Goal: Task Accomplishment & Management: Use online tool/utility

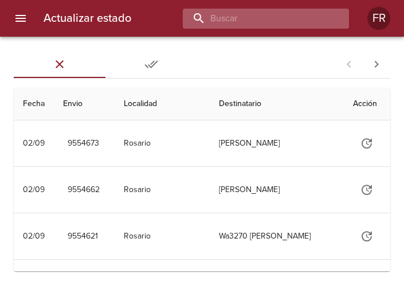
click at [265, 23] on input "buscar" at bounding box center [256, 19] width 147 height 20
type input "9544607"
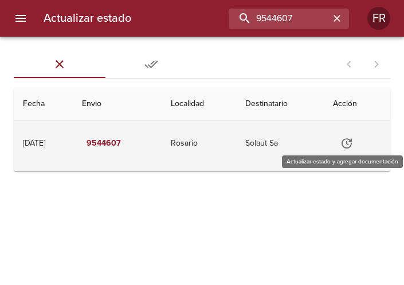
click at [354, 145] on icon "Tabla de envíos del cliente" at bounding box center [347, 144] width 14 height 14
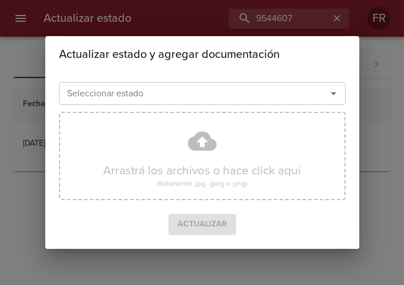
click at [334, 95] on icon "Abrir" at bounding box center [334, 94] width 14 height 14
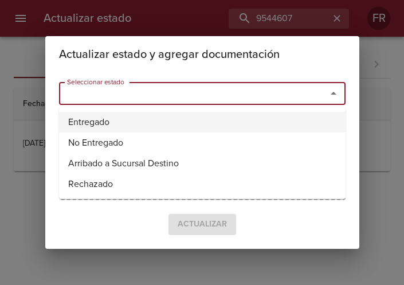
click at [177, 118] on li "Entregado" at bounding box center [202, 122] width 287 height 21
type input "Entregado"
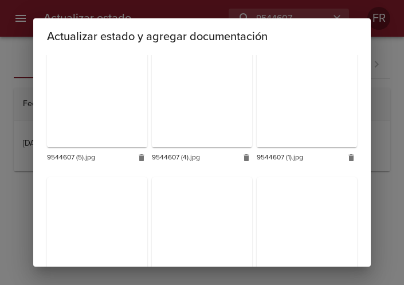
scroll to position [344, 0]
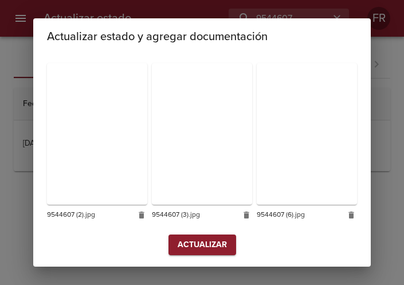
click at [200, 244] on span "Actualizar" at bounding box center [202, 245] width 49 height 14
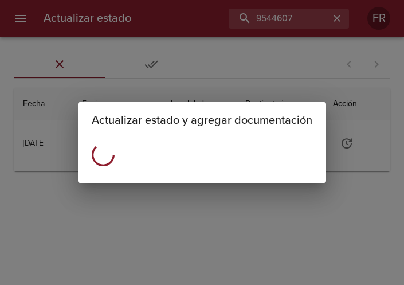
scroll to position [0, 0]
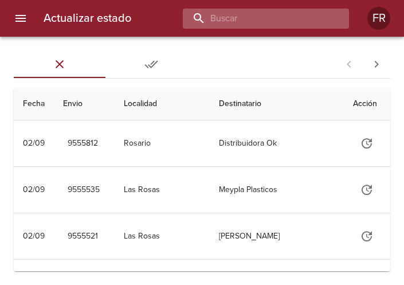
click at [263, 22] on input "buscar" at bounding box center [256, 19] width 147 height 20
type input "9544607"
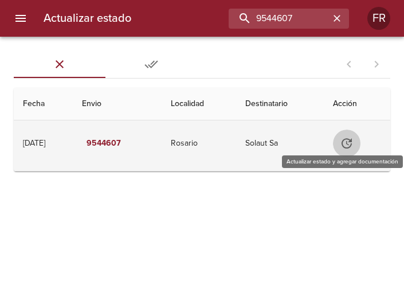
click at [352, 139] on icon "Tabla de envíos del cliente" at bounding box center [347, 143] width 10 height 10
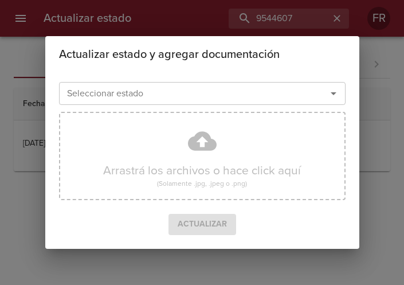
click at [330, 97] on icon "Abrir" at bounding box center [334, 94] width 14 height 14
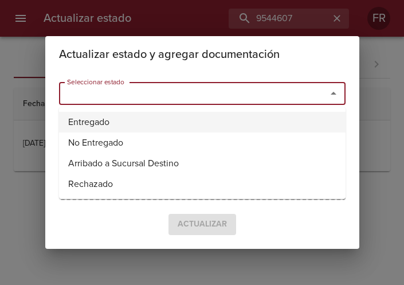
click at [110, 120] on li "Entregado" at bounding box center [202, 122] width 287 height 21
type input "Entregado"
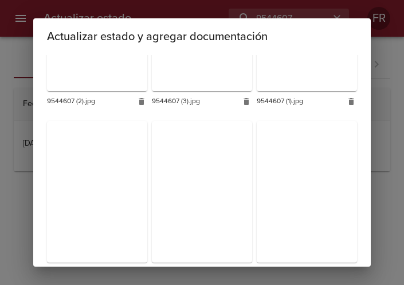
scroll to position [344, 0]
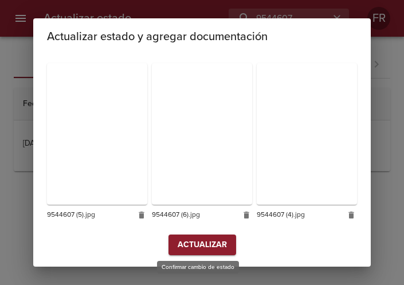
click at [190, 240] on span "Actualizar" at bounding box center [202, 245] width 49 height 14
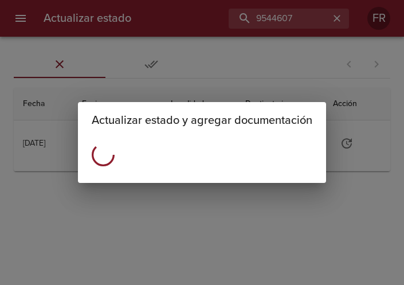
scroll to position [0, 0]
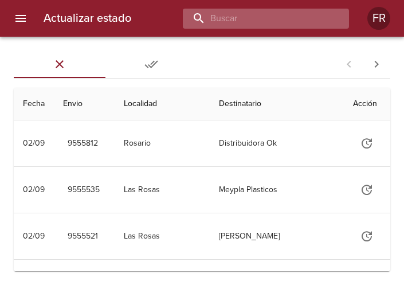
drag, startPoint x: 0, startPoint y: 0, endPoint x: 279, endPoint y: 18, distance: 279.4
click at [279, 18] on input "buscar" at bounding box center [256, 19] width 147 height 20
type input "9506792"
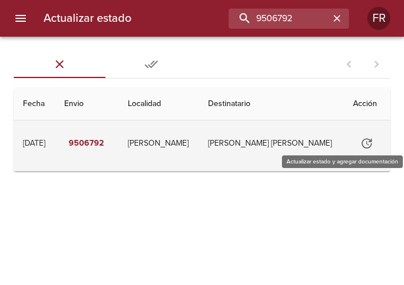
click at [362, 146] on icon "Tabla de envíos del cliente" at bounding box center [367, 143] width 10 height 10
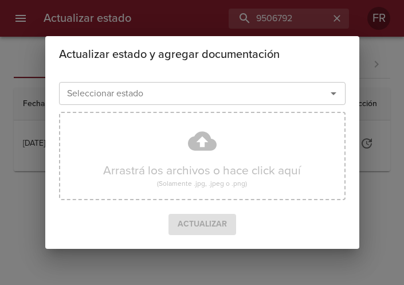
click at [329, 101] on div at bounding box center [326, 93] width 30 height 16
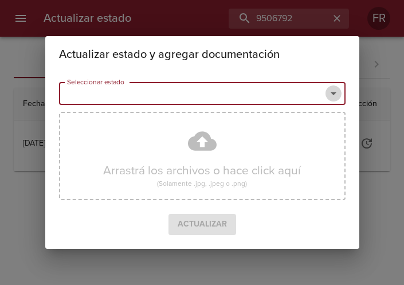
click at [328, 92] on icon "Abrir" at bounding box center [334, 94] width 14 height 14
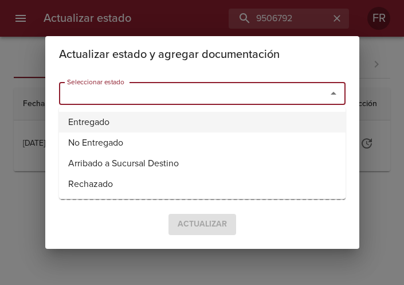
click at [128, 123] on li "Entregado" at bounding box center [202, 122] width 287 height 21
type input "Entregado"
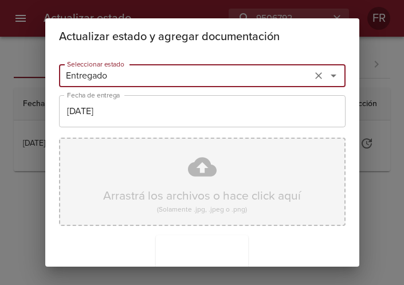
click at [165, 193] on div "Arrastrá los archivos o hace click aquí (Solamente .jpg, .jpeg o .png)" at bounding box center [202, 182] width 287 height 88
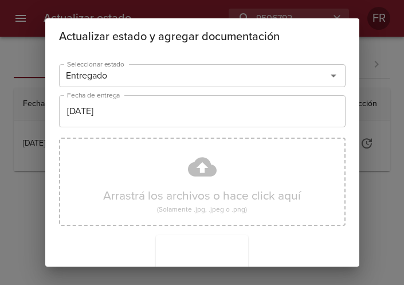
scroll to position [163, 0]
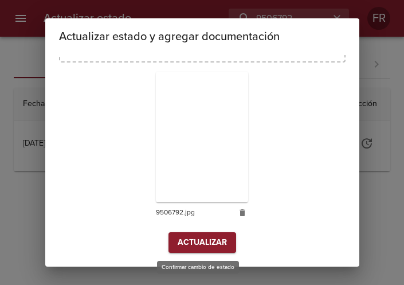
click at [196, 244] on span "Actualizar" at bounding box center [202, 243] width 49 height 14
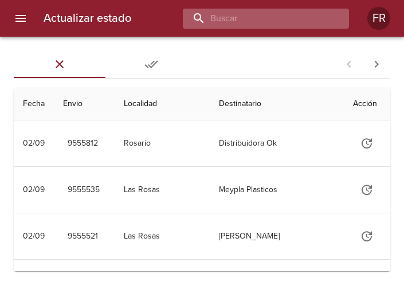
click at [287, 22] on input "buscar" at bounding box center [256, 19] width 147 height 20
type input "9500222"
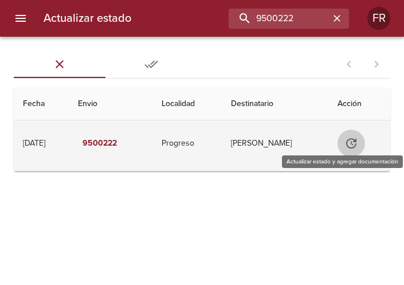
click at [353, 145] on icon "Tabla de envíos del cliente" at bounding box center [352, 144] width 14 height 14
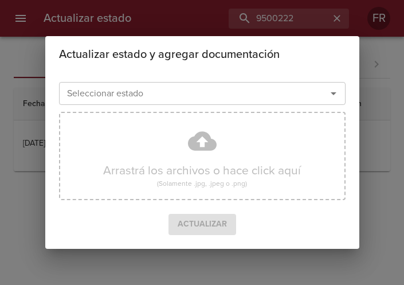
click at [334, 100] on icon "Abrir" at bounding box center [334, 94] width 14 height 14
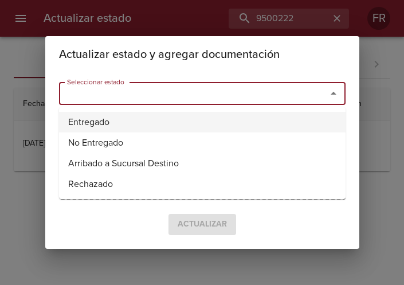
click at [189, 126] on li "Entregado" at bounding box center [202, 122] width 287 height 21
type input "Entregado"
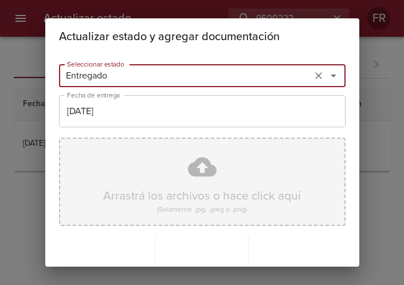
scroll to position [163, 0]
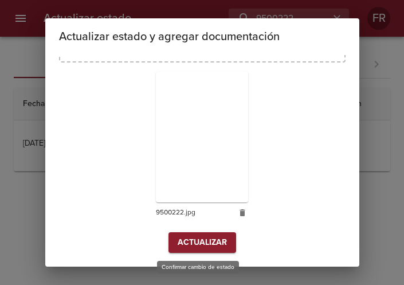
click at [201, 242] on span "Actualizar" at bounding box center [202, 243] width 49 height 14
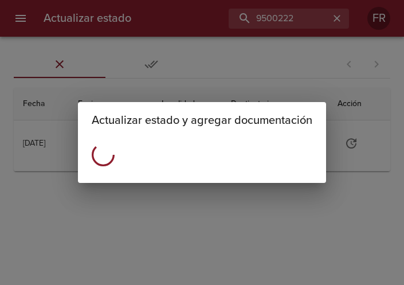
scroll to position [0, 0]
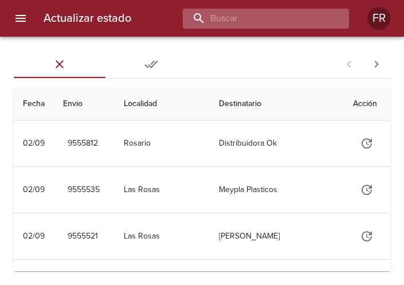
click at [276, 21] on input "buscar" at bounding box center [256, 19] width 147 height 20
type input "9544590"
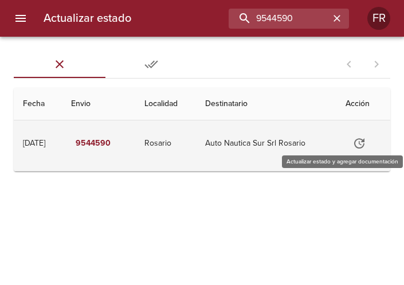
click at [365, 141] on icon "Tabla de envíos del cliente" at bounding box center [360, 143] width 10 height 10
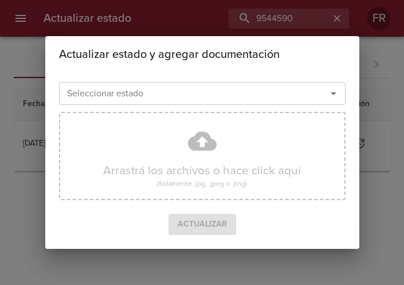
click at [332, 92] on icon "Abrir" at bounding box center [334, 94] width 14 height 14
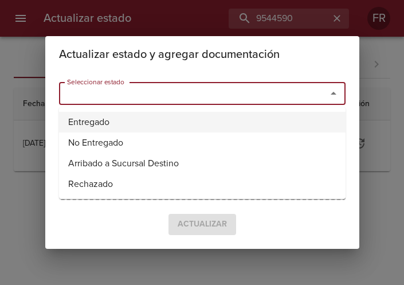
click at [152, 122] on li "Entregado" at bounding box center [202, 122] width 287 height 21
type input "Entregado"
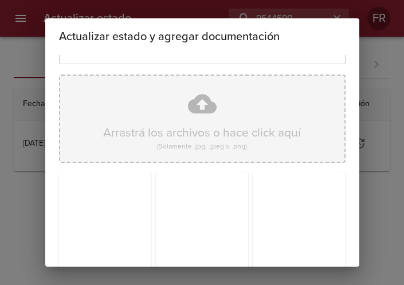
scroll to position [163, 0]
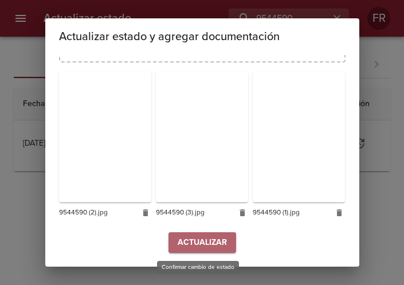
click at [200, 239] on span "Actualizar" at bounding box center [202, 243] width 49 height 14
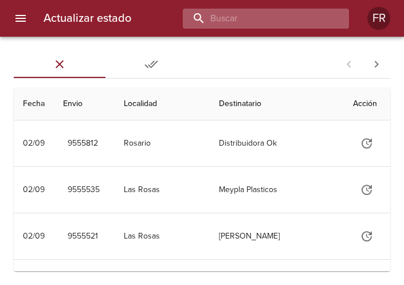
click at [310, 21] on input "buscar" at bounding box center [256, 19] width 147 height 20
type input "9537633"
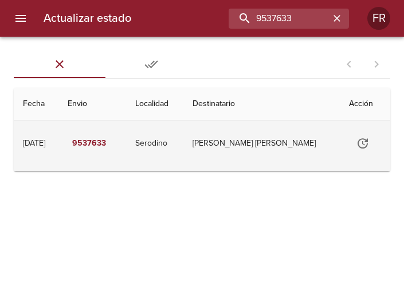
click at [354, 134] on button "Tabla de envíos del cliente" at bounding box center [363, 144] width 28 height 28
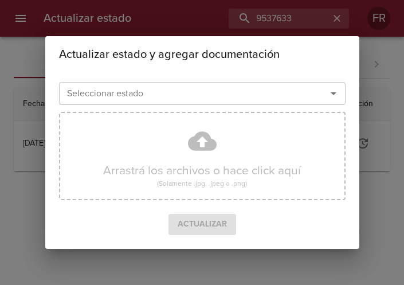
click at [330, 97] on icon "Abrir" at bounding box center [334, 94] width 14 height 14
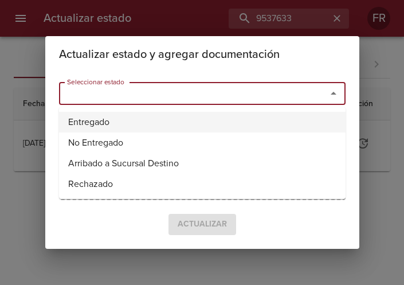
click at [169, 118] on li "Entregado" at bounding box center [202, 122] width 287 height 21
type input "Entregado"
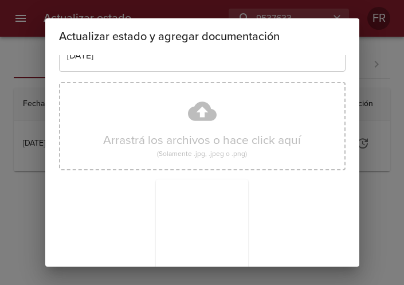
scroll to position [163, 0]
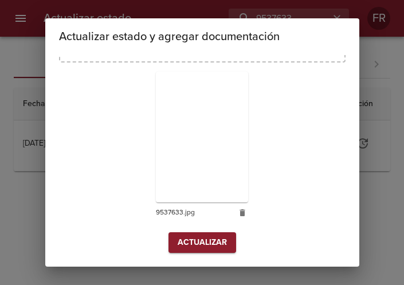
click at [200, 242] on span "Actualizar" at bounding box center [202, 243] width 49 height 14
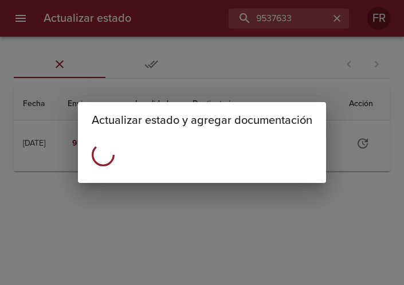
scroll to position [0, 0]
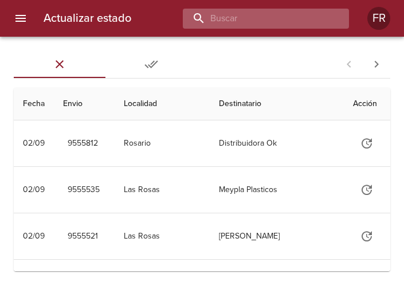
click at [267, 22] on input "buscar" at bounding box center [256, 19] width 147 height 20
type input "9492689"
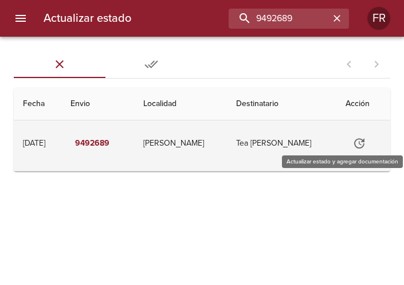
click at [360, 146] on icon "Tabla de envíos del cliente" at bounding box center [360, 144] width 14 height 14
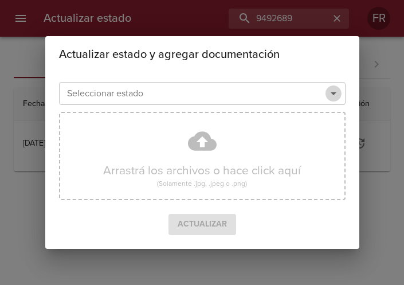
click at [336, 92] on icon "Abrir" at bounding box center [334, 94] width 14 height 14
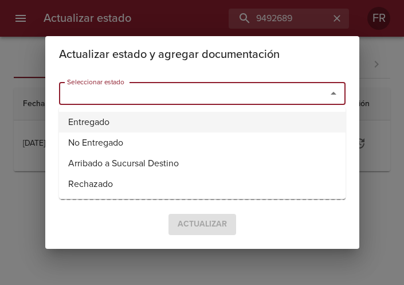
click at [219, 115] on li "Entregado" at bounding box center [202, 122] width 287 height 21
type input "Entregado"
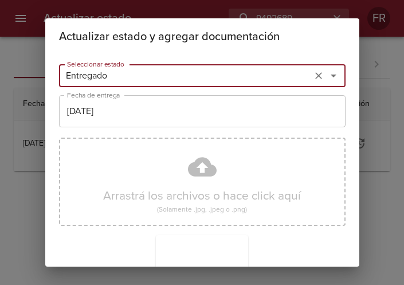
scroll to position [163, 0]
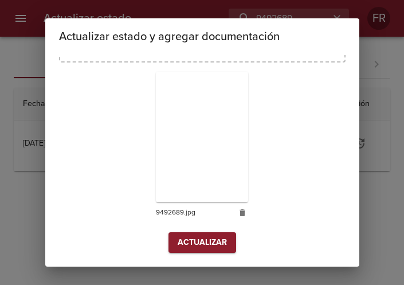
click at [187, 236] on span "Actualizar" at bounding box center [202, 243] width 49 height 14
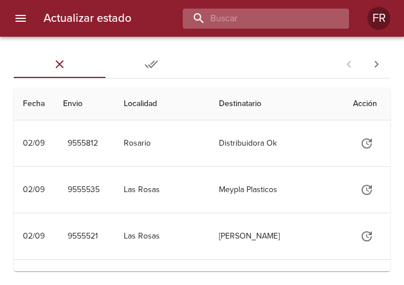
click at [274, 24] on input "buscar" at bounding box center [256, 19] width 147 height 20
type input "9484417"
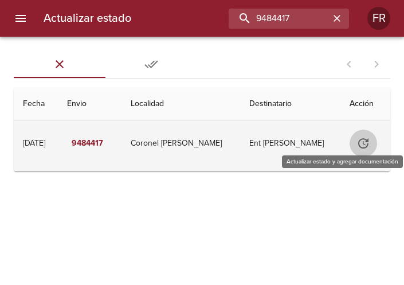
click at [365, 140] on icon "Tabla de envíos del cliente" at bounding box center [364, 144] width 14 height 14
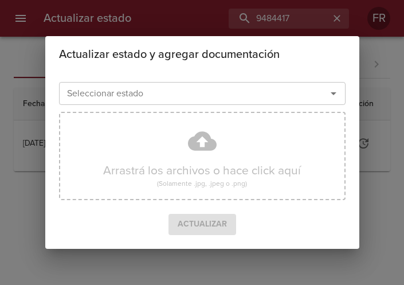
click at [333, 97] on icon "Abrir" at bounding box center [334, 94] width 14 height 14
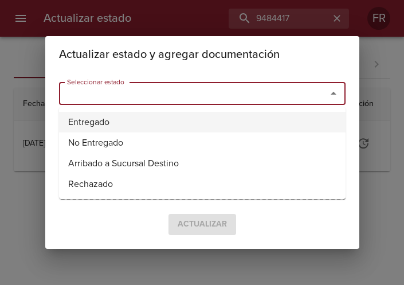
click at [155, 131] on li "Entregado" at bounding box center [202, 122] width 287 height 21
type input "Entregado"
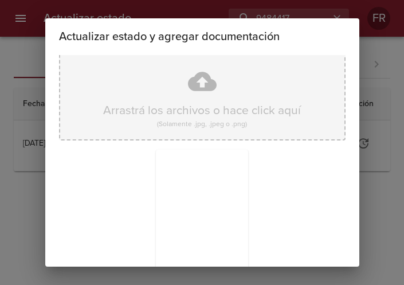
scroll to position [163, 0]
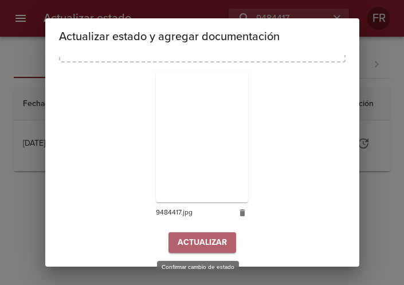
click at [216, 243] on span "Actualizar" at bounding box center [202, 243] width 49 height 14
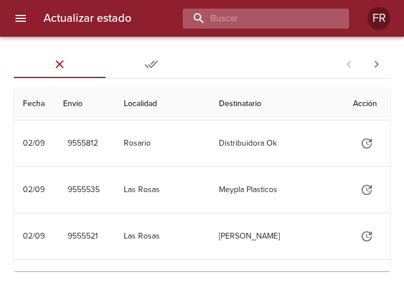
click at [309, 13] on input "buscar" at bounding box center [256, 19] width 147 height 20
type input "9484427"
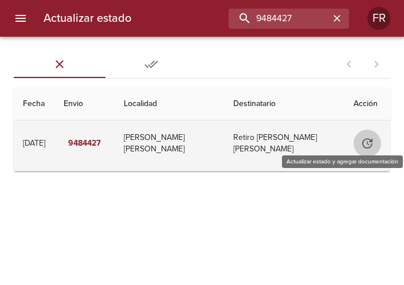
click at [361, 142] on icon "Tabla de envíos del cliente" at bounding box center [368, 144] width 14 height 14
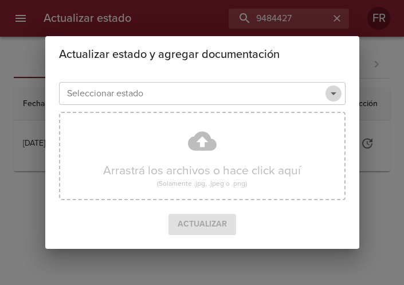
click at [329, 90] on icon "Abrir" at bounding box center [334, 94] width 14 height 14
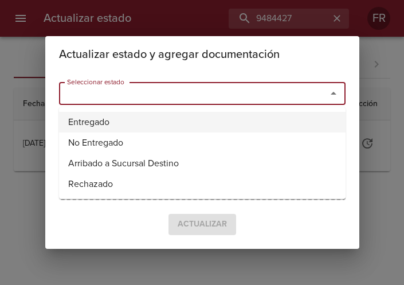
click at [169, 121] on li "Entregado" at bounding box center [202, 122] width 287 height 21
type input "Entregado"
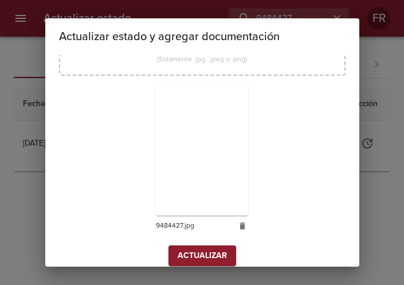
scroll to position [163, 0]
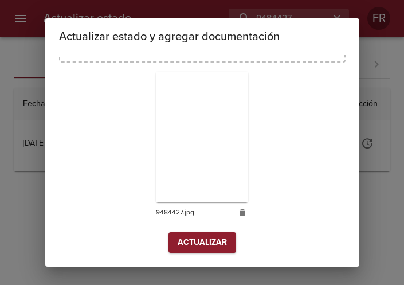
click at [189, 243] on span "Actualizar" at bounding box center [202, 243] width 49 height 14
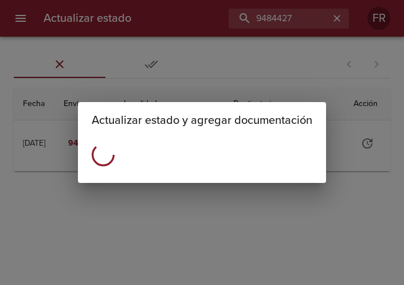
scroll to position [0, 0]
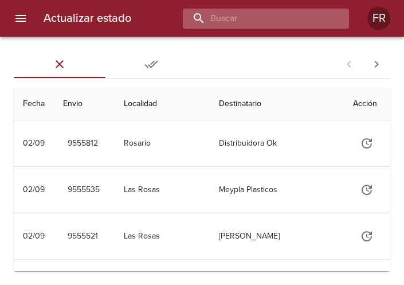
click at [308, 24] on input "buscar" at bounding box center [256, 19] width 147 height 20
type input "9517828"
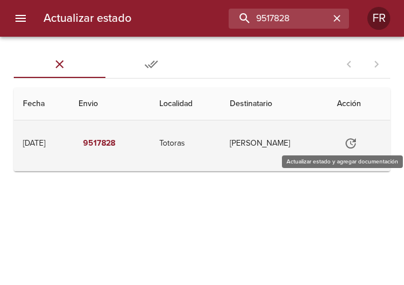
click at [356, 139] on icon "Tabla de envíos del cliente" at bounding box center [351, 143] width 10 height 10
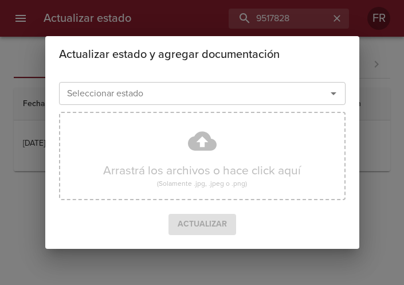
click at [337, 92] on icon "Abrir" at bounding box center [334, 94] width 14 height 14
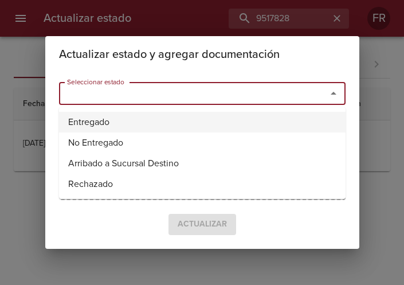
click at [183, 123] on li "Entregado" at bounding box center [202, 122] width 287 height 21
type input "Entregado"
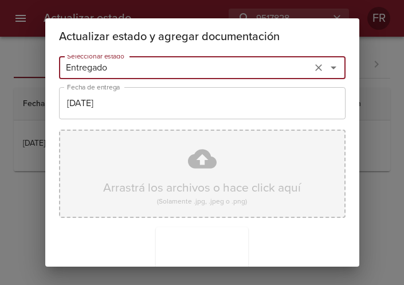
scroll to position [163, 0]
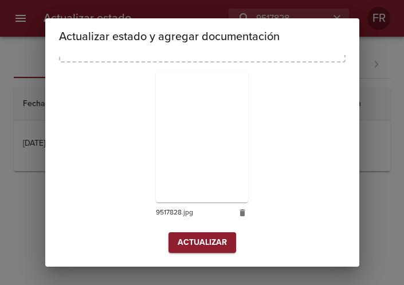
click at [188, 239] on span "Actualizar" at bounding box center [202, 243] width 49 height 14
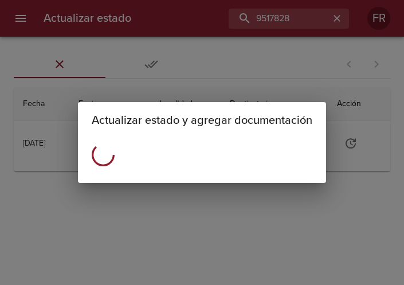
scroll to position [0, 0]
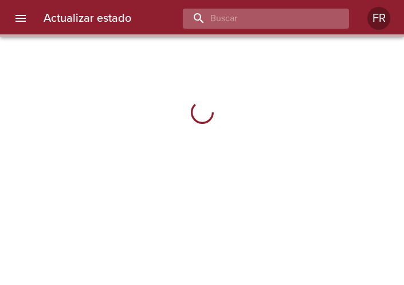
click at [273, 18] on input "buscar" at bounding box center [256, 19] width 147 height 20
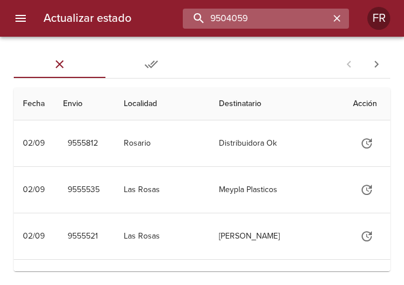
type input "9504059"
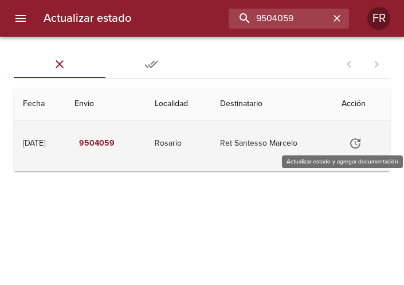
click at [361, 139] on icon "Tabla de envíos del cliente" at bounding box center [356, 144] width 14 height 14
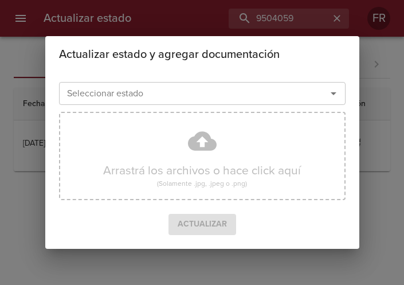
click at [329, 97] on icon "Abrir" at bounding box center [334, 94] width 14 height 14
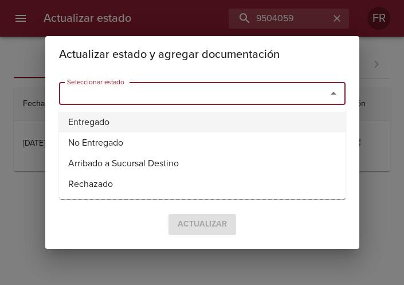
click at [154, 123] on li "Entregado" at bounding box center [202, 122] width 287 height 21
type input "Entregado"
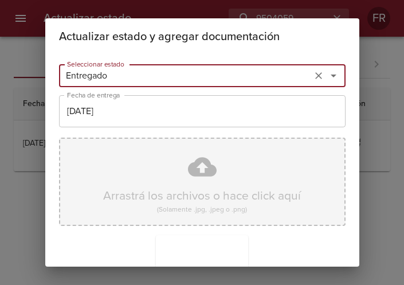
scroll to position [163, 0]
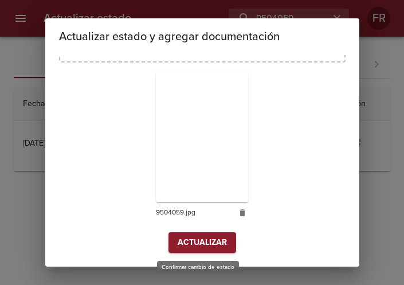
click at [188, 242] on span "Actualizar" at bounding box center [202, 243] width 49 height 14
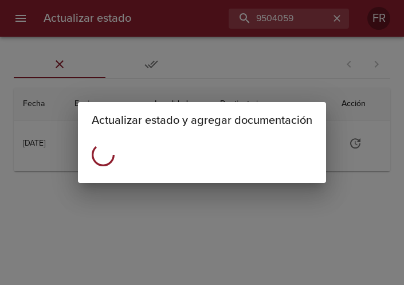
scroll to position [0, 0]
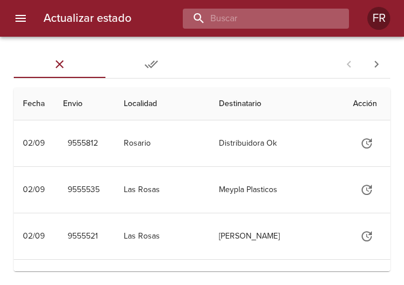
click at [264, 27] on input "buscar" at bounding box center [256, 19] width 147 height 20
type input "9529834"
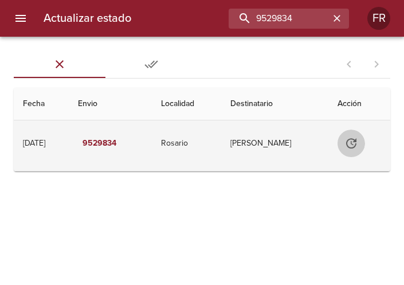
click at [357, 140] on icon "Tabla de envíos del cliente" at bounding box center [351, 143] width 10 height 10
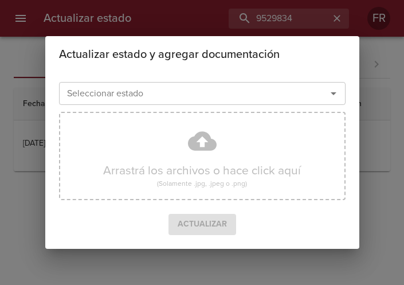
click at [332, 97] on icon "Abrir" at bounding box center [334, 94] width 14 height 14
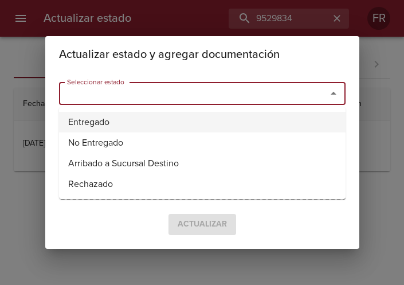
click at [147, 119] on li "Entregado" at bounding box center [202, 122] width 287 height 21
type input "Entregado"
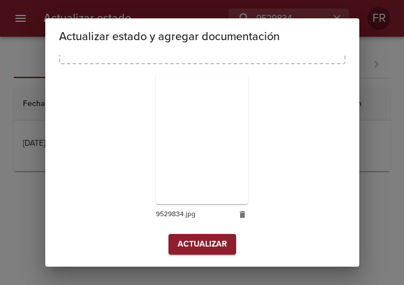
scroll to position [163, 0]
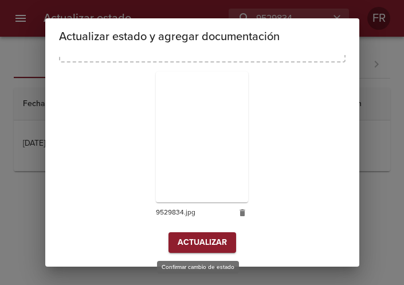
click at [197, 247] on span "Actualizar" at bounding box center [202, 243] width 49 height 14
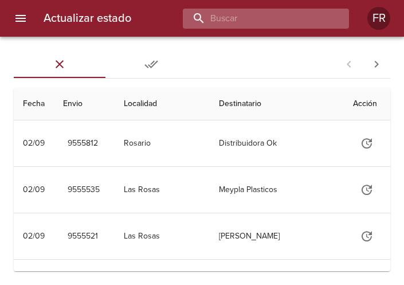
click at [254, 13] on input "buscar" at bounding box center [256, 19] width 147 height 20
type input "9526048"
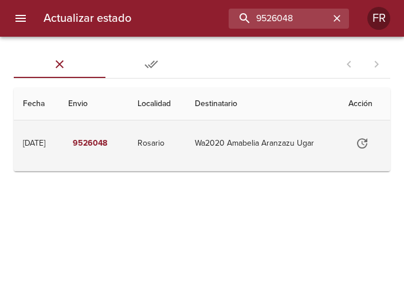
click at [355, 145] on button "Tabla de envíos del cliente" at bounding box center [363, 144] width 28 height 28
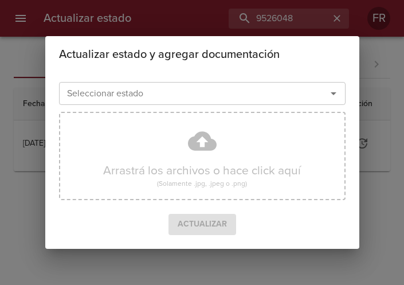
click at [332, 96] on icon "Abrir" at bounding box center [334, 94] width 14 height 14
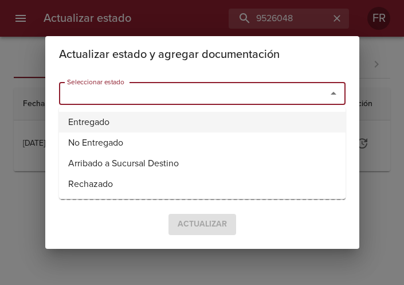
click at [219, 120] on li "Entregado" at bounding box center [202, 122] width 287 height 21
type input "Entregado"
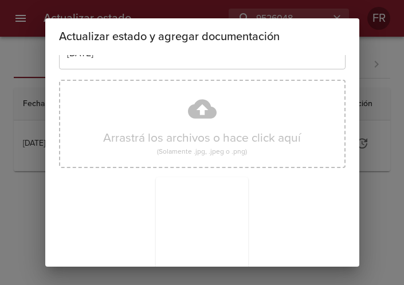
scroll to position [163, 0]
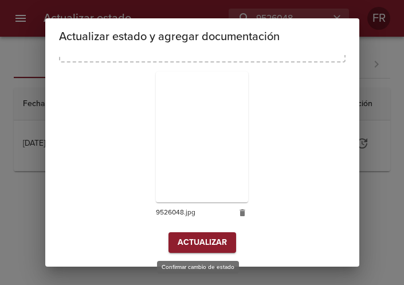
click at [186, 243] on span "Actualizar" at bounding box center [202, 243] width 49 height 14
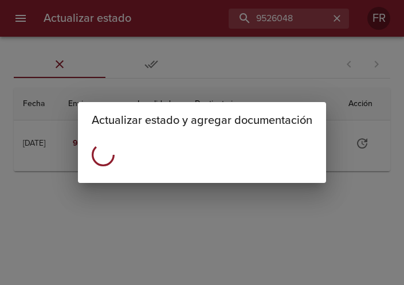
scroll to position [0, 0]
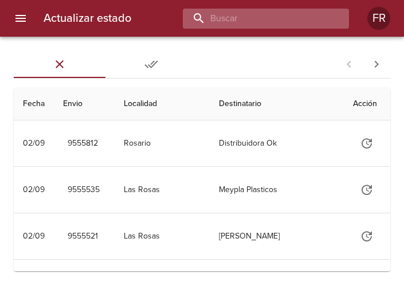
click at [264, 19] on input "buscar" at bounding box center [256, 19] width 147 height 20
type input "9503914"
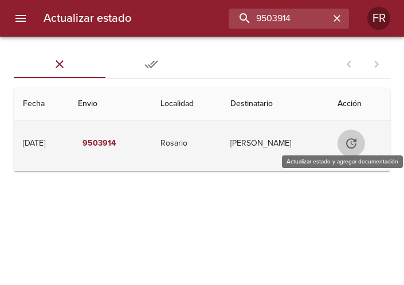
click at [351, 141] on icon "Tabla de envíos del cliente" at bounding box center [352, 144] width 14 height 14
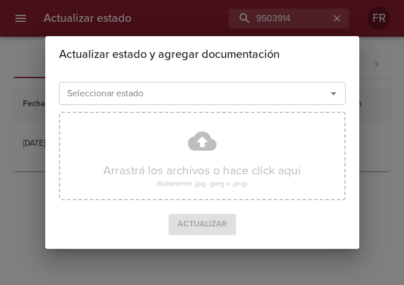
click at [332, 96] on icon "Abrir" at bounding box center [334, 94] width 14 height 14
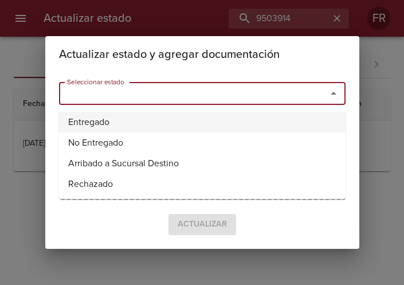
click at [179, 120] on li "Entregado" at bounding box center [202, 122] width 287 height 21
type input "Entregado"
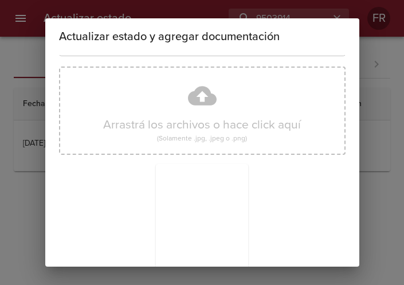
scroll to position [163, 0]
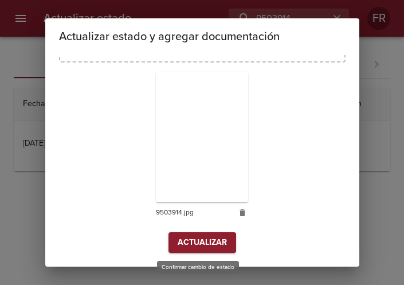
click at [213, 239] on span "Actualizar" at bounding box center [202, 243] width 49 height 14
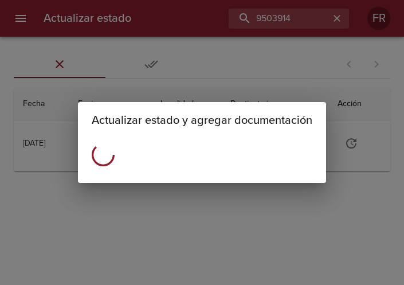
scroll to position [0, 0]
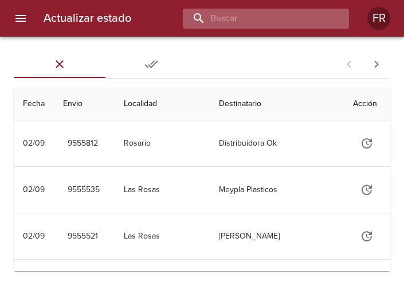
click at [308, 10] on input "buscar" at bounding box center [256, 19] width 147 height 20
type input "9550199"
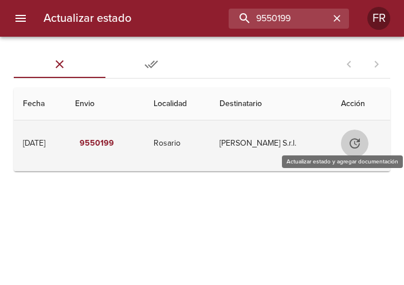
click at [350, 136] on button "Tabla de envíos del cliente" at bounding box center [355, 144] width 28 height 28
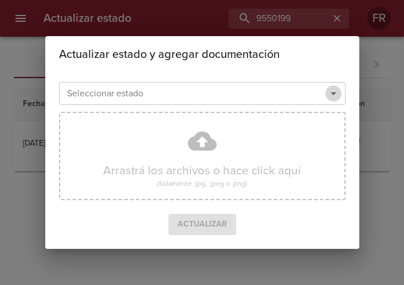
click at [333, 89] on icon "Abrir" at bounding box center [334, 94] width 14 height 14
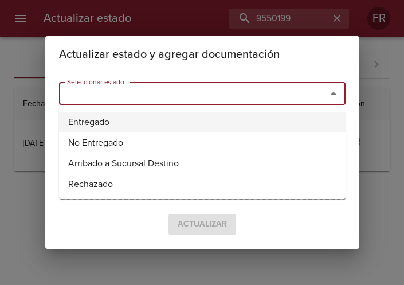
click at [147, 126] on li "Entregado" at bounding box center [202, 122] width 287 height 21
type input "Entregado"
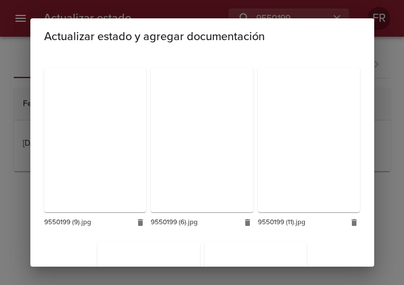
scroll to position [684, 0]
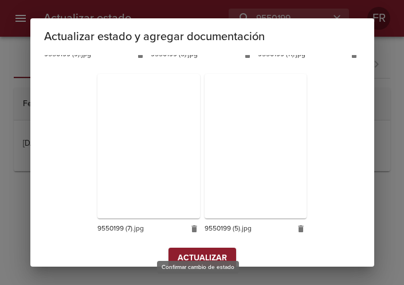
click at [196, 251] on span "Actualizar" at bounding box center [202, 258] width 49 height 14
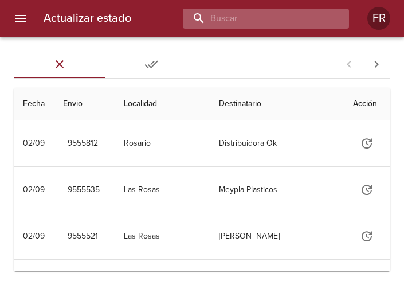
click at [259, 21] on input "buscar" at bounding box center [256, 19] width 147 height 20
type input "9550651"
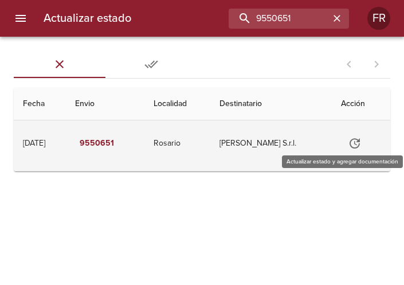
click at [356, 142] on icon "Tabla de envíos del cliente" at bounding box center [355, 144] width 14 height 14
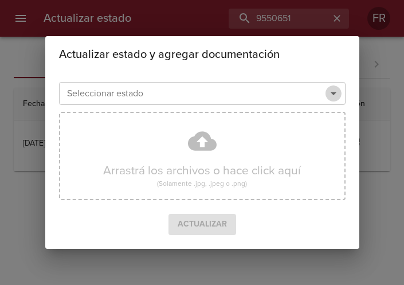
click at [338, 94] on icon "Abrir" at bounding box center [334, 94] width 14 height 14
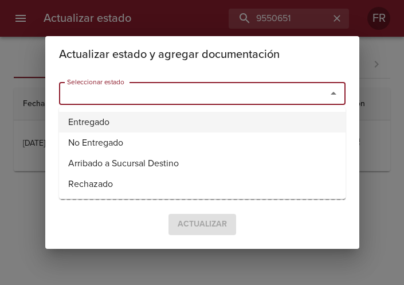
click at [173, 115] on li "Entregado" at bounding box center [202, 122] width 287 height 21
type input "Entregado"
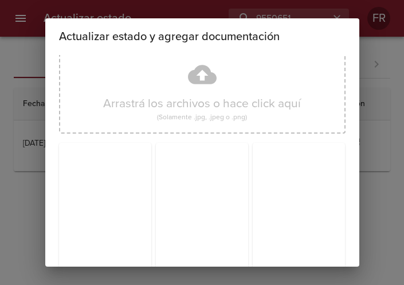
scroll to position [163, 0]
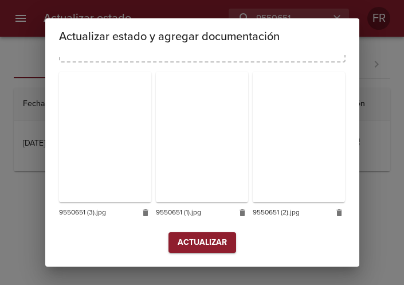
click at [197, 244] on span "Actualizar" at bounding box center [202, 243] width 49 height 14
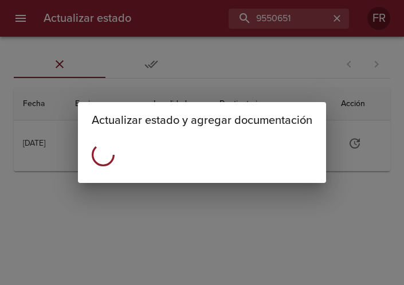
scroll to position [0, 0]
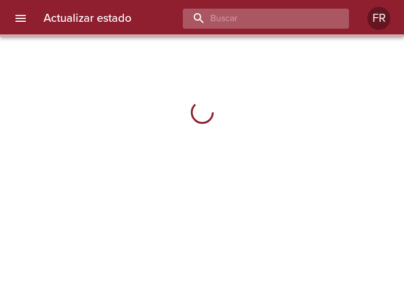
click at [266, 22] on input "buscar" at bounding box center [256, 19] width 147 height 20
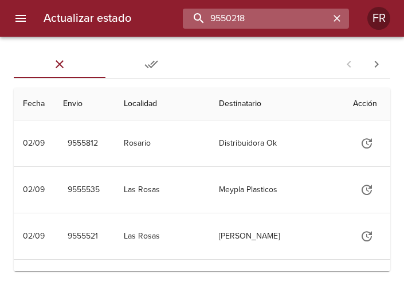
type input "9550218"
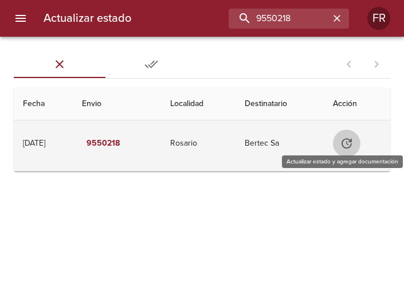
click at [352, 147] on icon "Tabla de envíos del cliente" at bounding box center [347, 143] width 10 height 10
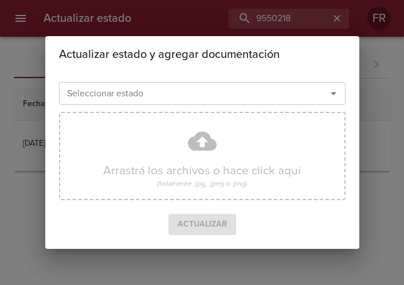
click at [331, 90] on icon "Abrir" at bounding box center [334, 94] width 14 height 14
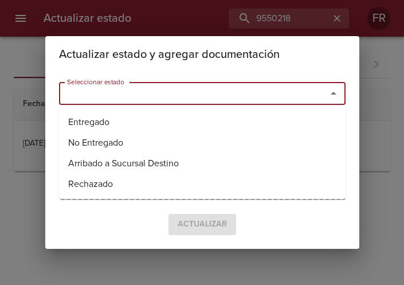
click at [136, 111] on ul "Entregado No Entregado Arribado a Sucursal Destino Rechazado" at bounding box center [202, 153] width 287 height 92
click at [132, 118] on li "Entregado" at bounding box center [202, 122] width 287 height 21
type input "Entregado"
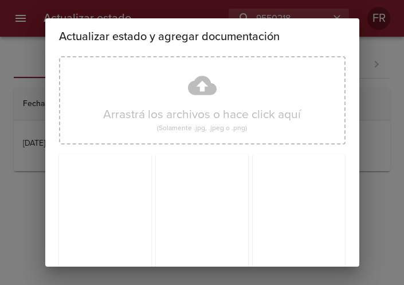
scroll to position [163, 0]
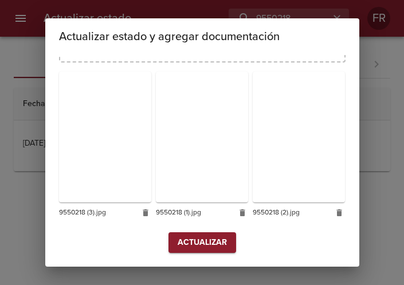
click at [201, 236] on span "Actualizar" at bounding box center [202, 243] width 49 height 14
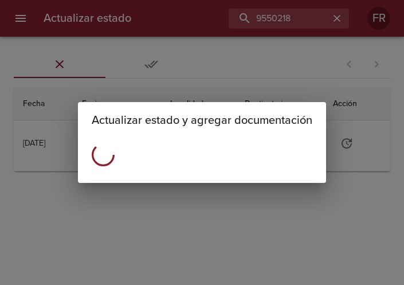
scroll to position [0, 0]
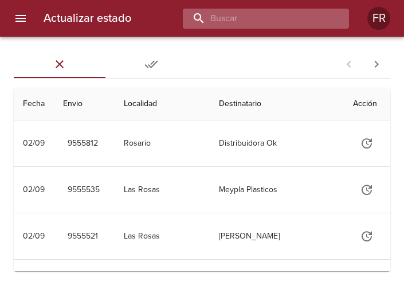
click at [288, 10] on input "buscar" at bounding box center [256, 19] width 147 height 20
type input "9550227"
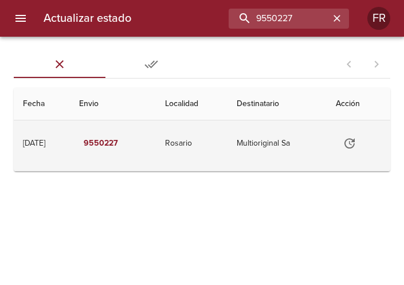
click at [336, 146] on td "Tabla de envíos del cliente" at bounding box center [359, 143] width 64 height 46
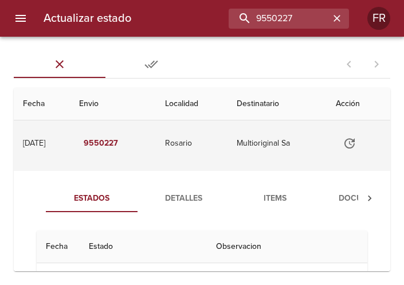
click at [355, 147] on icon "Tabla de envíos del cliente" at bounding box center [350, 143] width 10 height 10
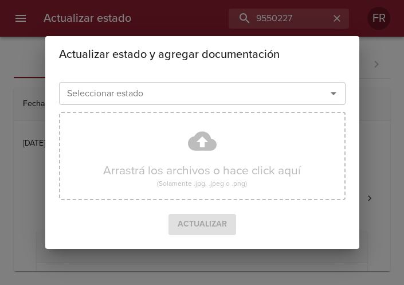
click at [333, 98] on icon "Abrir" at bounding box center [334, 94] width 14 height 14
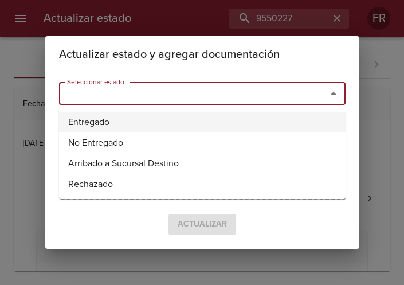
click at [162, 125] on li "Entregado" at bounding box center [202, 122] width 287 height 21
type input "Entregado"
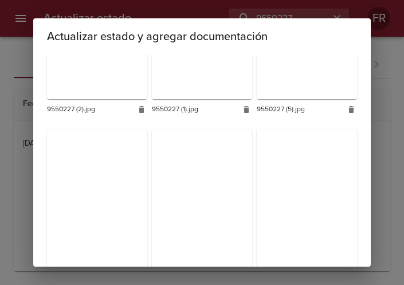
scroll to position [344, 0]
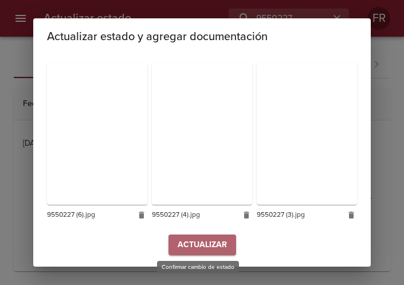
click at [189, 239] on span "Actualizar" at bounding box center [202, 245] width 49 height 14
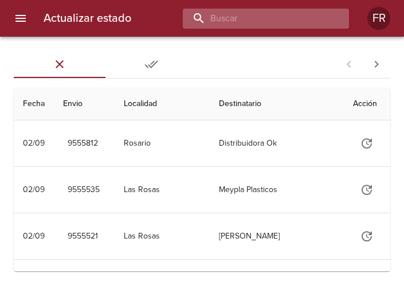
click at [299, 21] on input "buscar" at bounding box center [256, 19] width 147 height 20
type input "9550232"
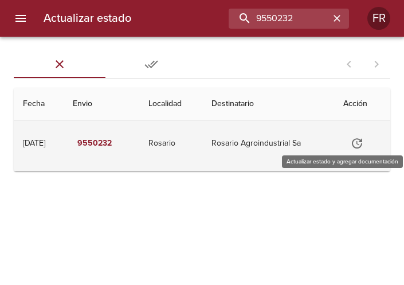
click at [362, 144] on icon "Tabla de envíos del cliente" at bounding box center [357, 144] width 14 height 14
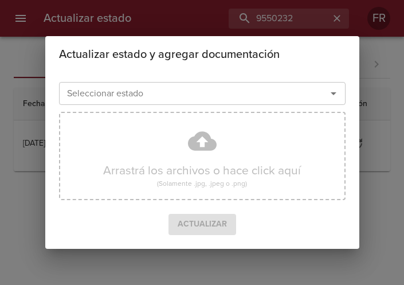
click at [338, 92] on icon "Abrir" at bounding box center [334, 94] width 14 height 14
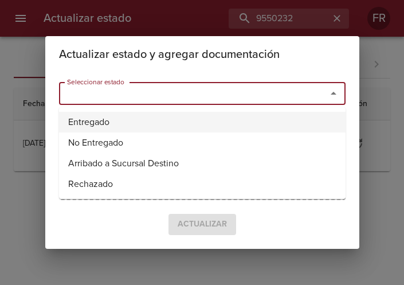
click at [200, 116] on li "Entregado" at bounding box center [202, 122] width 287 height 21
type input "Entregado"
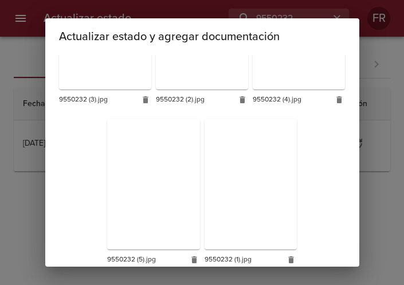
scroll to position [324, 0]
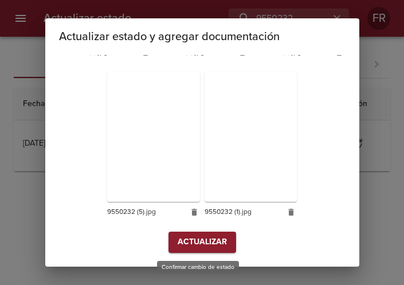
click at [192, 251] on button "Actualizar" at bounding box center [203, 242] width 68 height 21
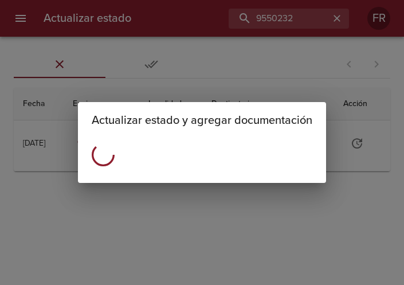
scroll to position [0, 0]
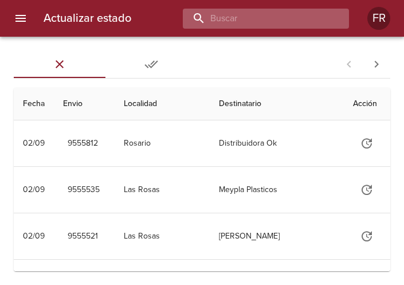
click at [256, 21] on input "buscar" at bounding box center [256, 19] width 147 height 20
type input "9550668"
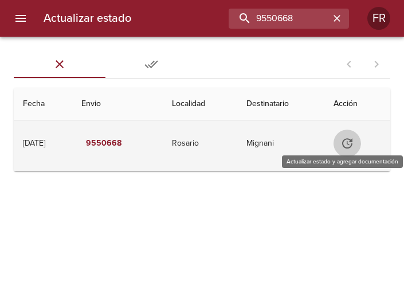
click at [350, 145] on icon "Tabla de envíos del cliente" at bounding box center [348, 144] width 14 height 14
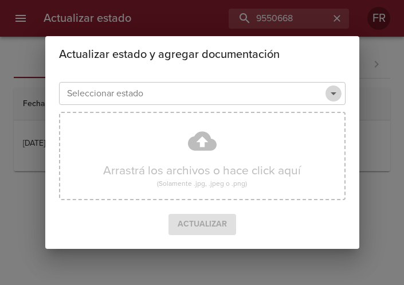
click at [336, 96] on icon "Abrir" at bounding box center [334, 94] width 14 height 14
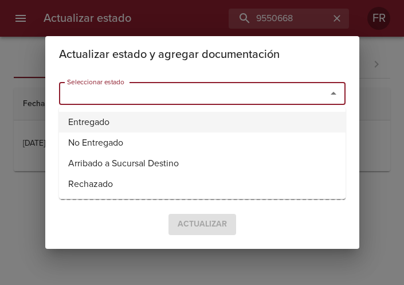
click at [161, 126] on li "Entregado" at bounding box center [202, 122] width 287 height 21
type input "Entregado"
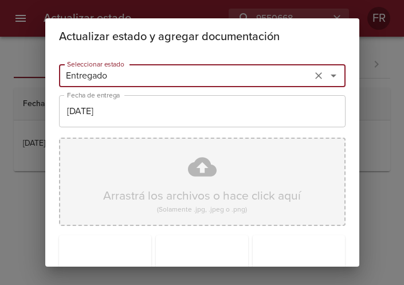
scroll to position [163, 0]
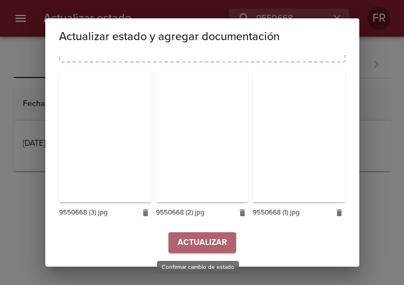
click at [200, 244] on span "Actualizar" at bounding box center [202, 243] width 49 height 14
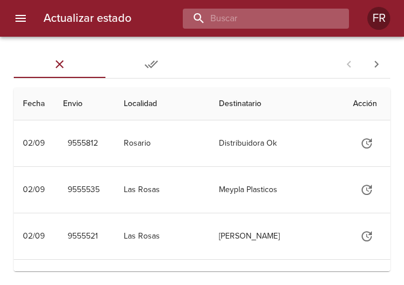
click at [302, 28] on input "buscar" at bounding box center [256, 19] width 147 height 20
type input "9550201"
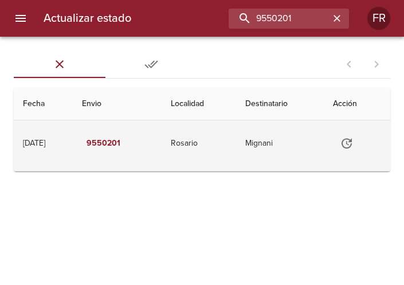
click at [352, 142] on icon "Tabla de envíos del cliente" at bounding box center [347, 143] width 10 height 10
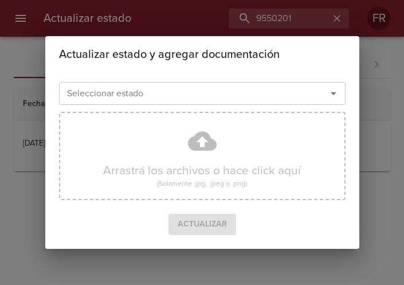
click at [333, 89] on icon "Abrir" at bounding box center [334, 94] width 14 height 14
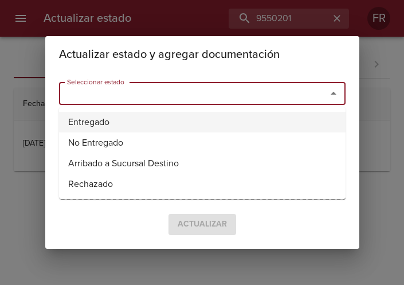
click at [162, 121] on li "Entregado" at bounding box center [202, 122] width 287 height 21
type input "Entregado"
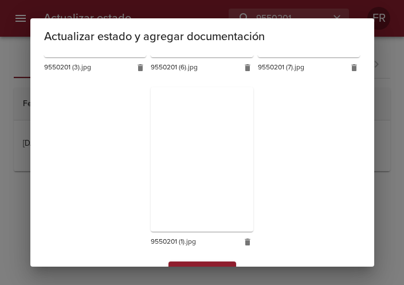
scroll to position [514, 0]
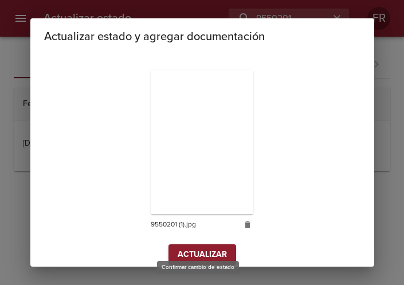
click at [189, 244] on button "Actualizar" at bounding box center [203, 254] width 68 height 21
